Goal: Information Seeking & Learning: Learn about a topic

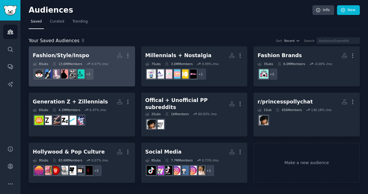
click at [109, 58] on h2 "Fashion/Style/Inspo More" at bounding box center [82, 55] width 98 height 10
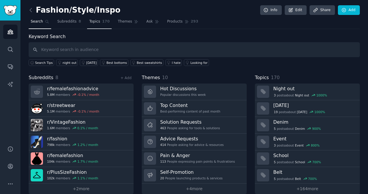
click at [98, 20] on span "Topics" at bounding box center [94, 21] width 11 height 5
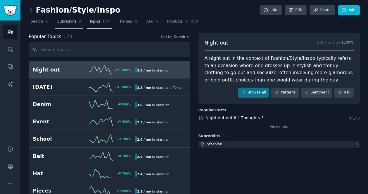
click at [64, 21] on span "Subreddits" at bounding box center [66, 21] width 19 height 5
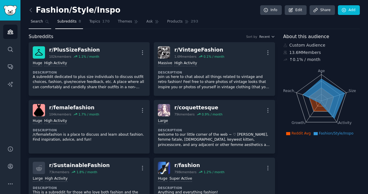
click at [43, 21] on link "Search" at bounding box center [40, 23] width 23 height 12
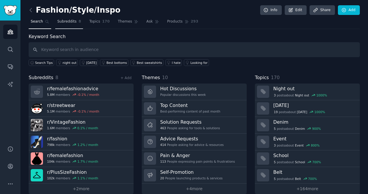
click at [68, 20] on span "Subreddits" at bounding box center [66, 21] width 19 height 5
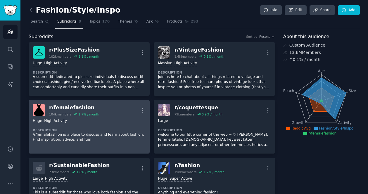
click at [120, 111] on div "r/ femalefashion 104k members 1.7 % / month More" at bounding box center [89, 110] width 113 height 12
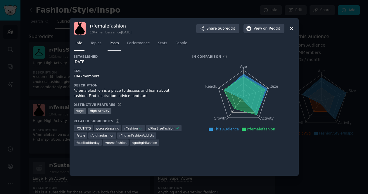
click at [112, 44] on span "Posts" at bounding box center [114, 43] width 9 height 5
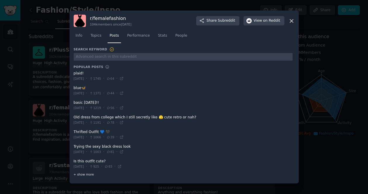
click at [88, 174] on span "+ show more" at bounding box center [84, 174] width 20 height 4
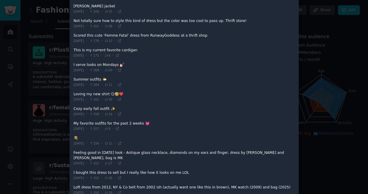
scroll to position [561, 0]
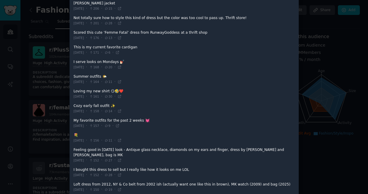
click at [319, 82] on div at bounding box center [184, 97] width 368 height 194
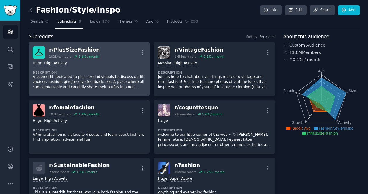
click at [115, 64] on div "Huge High Activity" at bounding box center [89, 64] width 113 height 6
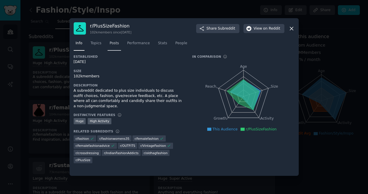
click at [115, 43] on span "Posts" at bounding box center [114, 43] width 9 height 5
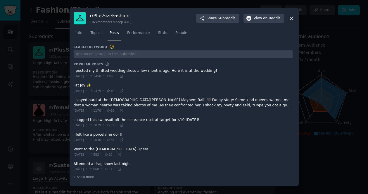
click at [296, 16] on div "r/ PlusSizeFashion 102k members since [DATE] Share Subreddit View on Reddit Inf…" at bounding box center [184, 97] width 229 height 178
click at [293, 17] on icon at bounding box center [292, 18] width 6 height 6
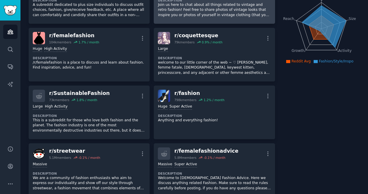
scroll to position [71, 0]
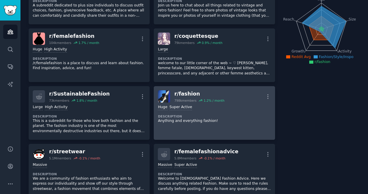
click at [248, 104] on div "Huge Super Active Description Anything and everything fashion!" at bounding box center [214, 113] width 113 height 23
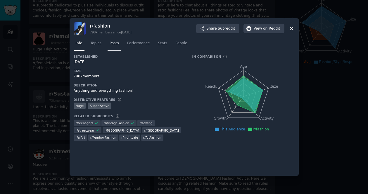
click at [108, 46] on link "Posts" at bounding box center [114, 45] width 13 height 12
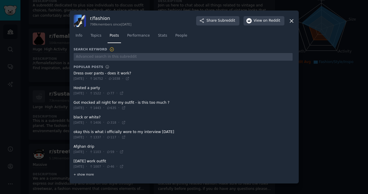
click at [82, 175] on span "+ show more" at bounding box center [84, 174] width 20 height 4
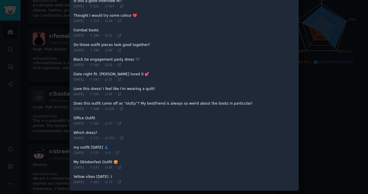
scroll to position [608, 0]
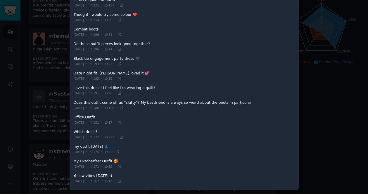
click at [337, 47] on div at bounding box center [184, 97] width 368 height 194
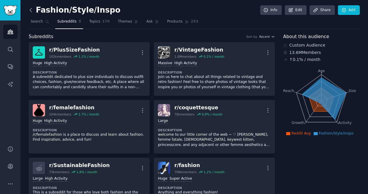
click at [30, 10] on icon at bounding box center [31, 10] width 2 height 4
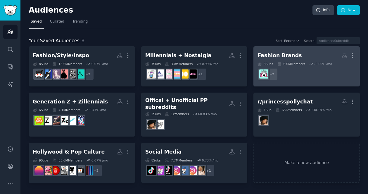
click at [302, 57] on h2 "Fashion Brands More" at bounding box center [307, 55] width 98 height 10
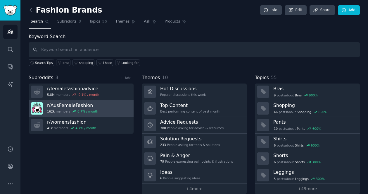
click at [107, 106] on link "r/ AusFemaleFashion 162k members 0.7 % / month" at bounding box center [81, 108] width 105 height 17
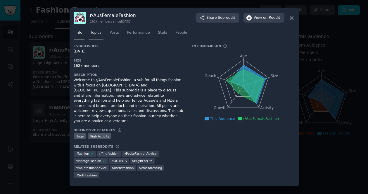
click at [91, 35] on span "Topics" at bounding box center [96, 32] width 11 height 5
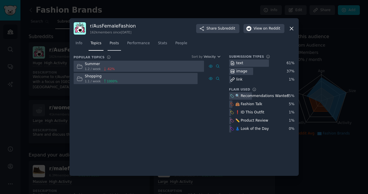
click at [115, 42] on span "Posts" at bounding box center [114, 43] width 9 height 5
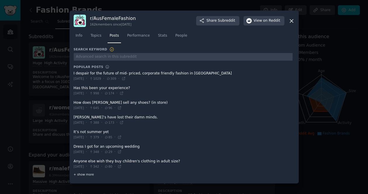
click at [82, 173] on span "+ show more" at bounding box center [84, 174] width 20 height 4
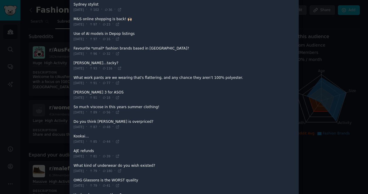
scroll to position [613, 0]
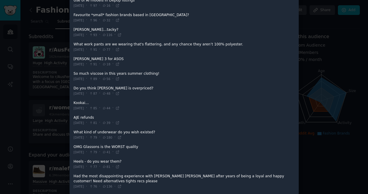
click at [330, 56] on div at bounding box center [184, 97] width 368 height 194
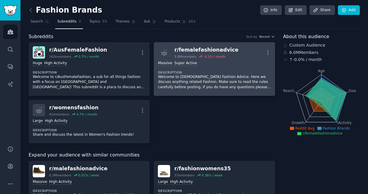
click at [206, 66] on div "Massive Super Active Description Welcome to [DEMOGRAPHIC_DATA] Fashion Advice. …" at bounding box center [214, 74] width 113 height 33
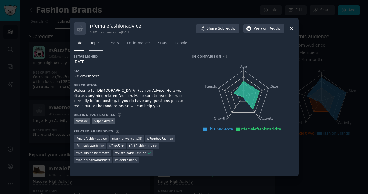
click at [100, 44] on span "Topics" at bounding box center [96, 43] width 11 height 5
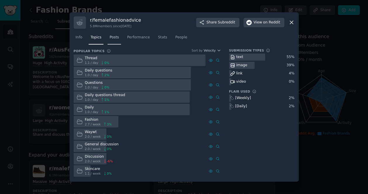
click at [118, 44] on link "Posts" at bounding box center [114, 39] width 13 height 12
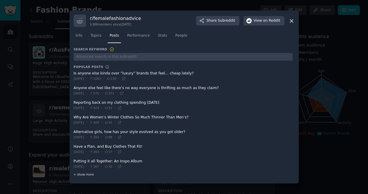
click at [85, 175] on span "+ show more" at bounding box center [84, 174] width 20 height 4
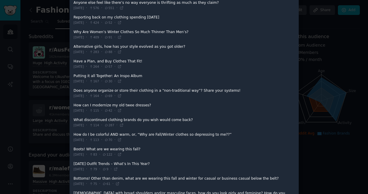
scroll to position [80, 0]
